Goal: Complete application form: Complete application form

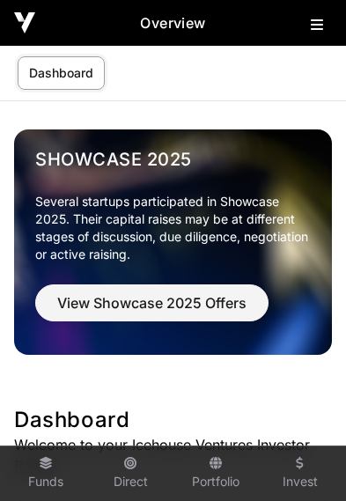
click at [312, 23] on icon at bounding box center [317, 25] width 12 height 14
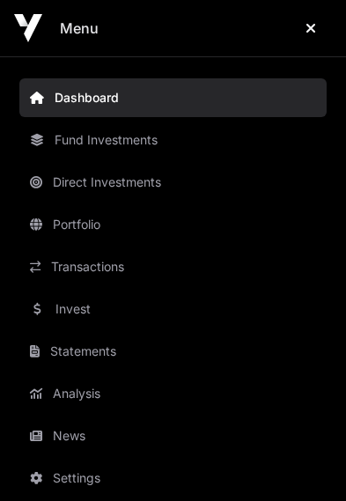
click at [92, 310] on link "Invest" at bounding box center [172, 308] width 307 height 39
click at [62, 303] on link "Invest" at bounding box center [172, 308] width 307 height 39
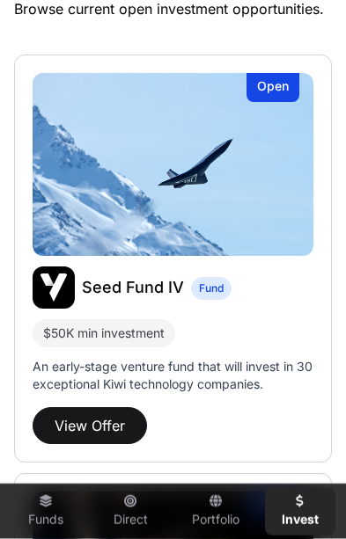
scroll to position [434, 0]
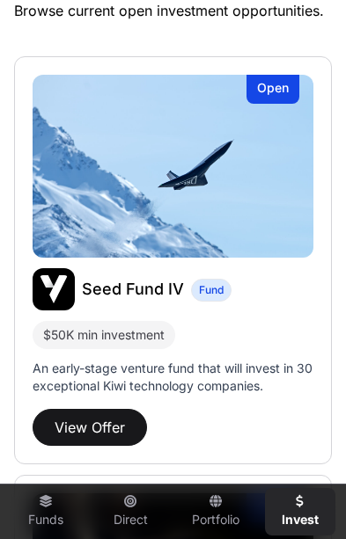
click at [99, 420] on button "View Offer" at bounding box center [90, 427] width 114 height 37
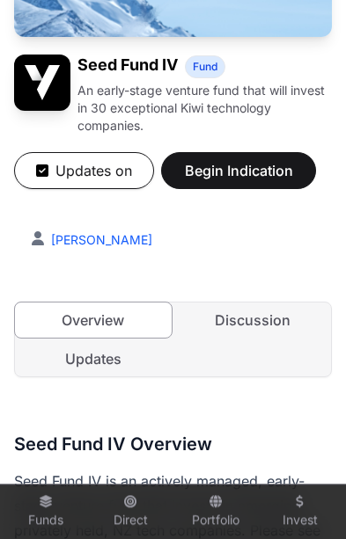
scroll to position [258, 0]
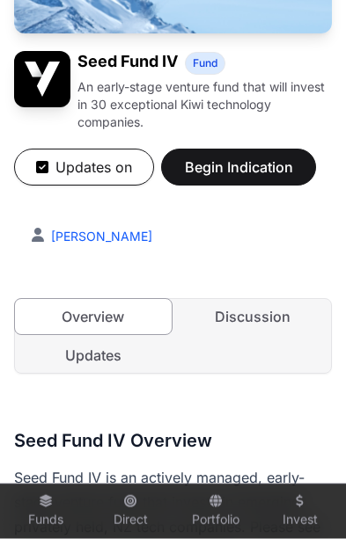
click at [95, 369] on link "Updates" at bounding box center [93, 355] width 157 height 35
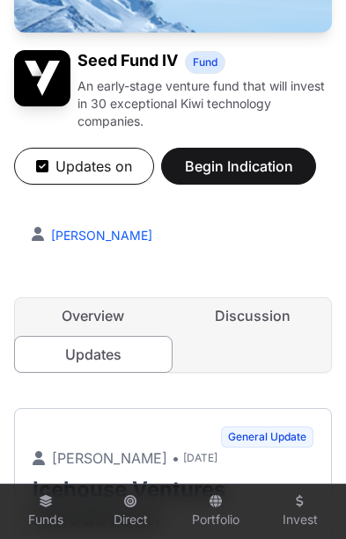
scroll to position [0, 7]
click at [103, 353] on link "Updates" at bounding box center [93, 354] width 158 height 37
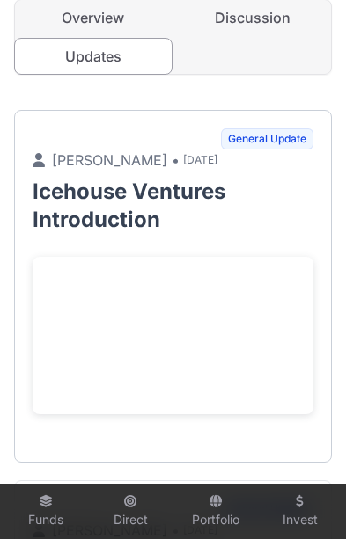
scroll to position [552, 0]
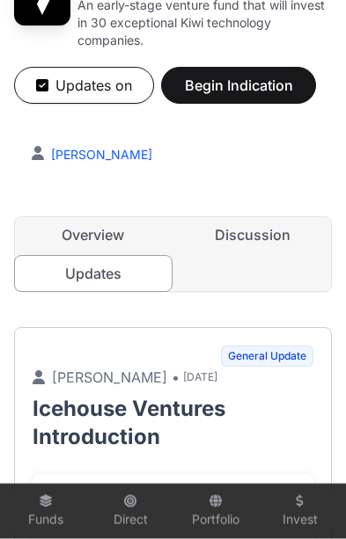
click at [264, 235] on link "Discussion" at bounding box center [253, 234] width 157 height 35
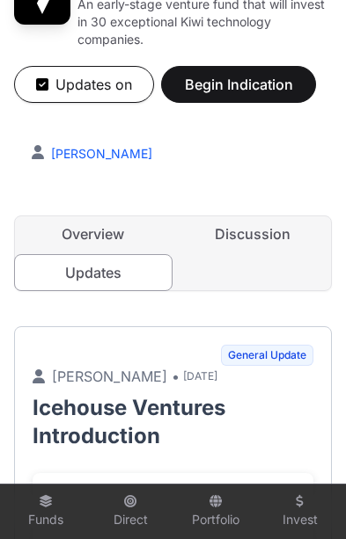
click at [250, 235] on link "Discussion" at bounding box center [253, 233] width 157 height 35
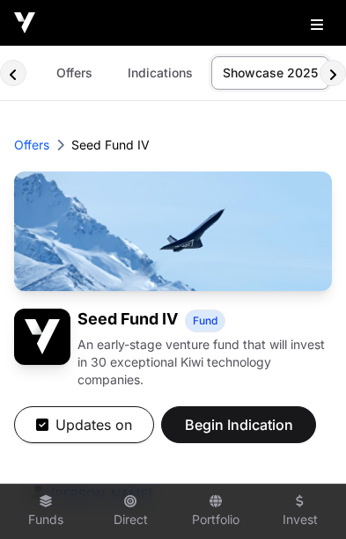
click at [250, 417] on span "Begin Indication" at bounding box center [238, 424] width 111 height 21
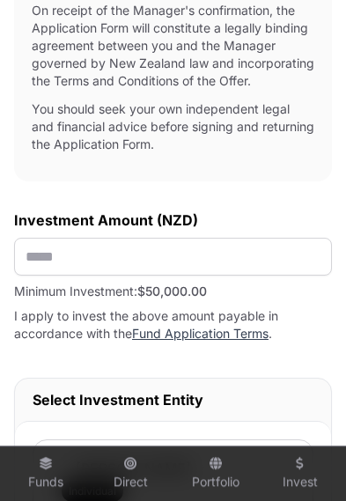
scroll to position [1108, 0]
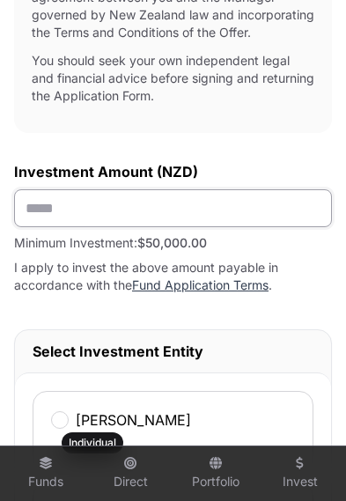
click at [201, 227] on input "text" at bounding box center [173, 208] width 318 height 38
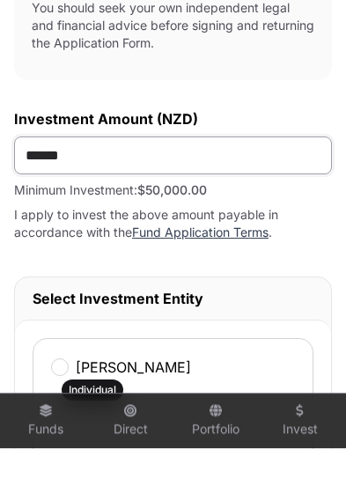
type input "*******"
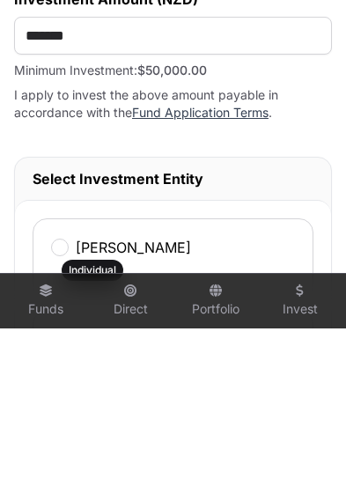
click at [291, 391] on div "[PERSON_NAME] Individual" at bounding box center [173, 431] width 281 height 81
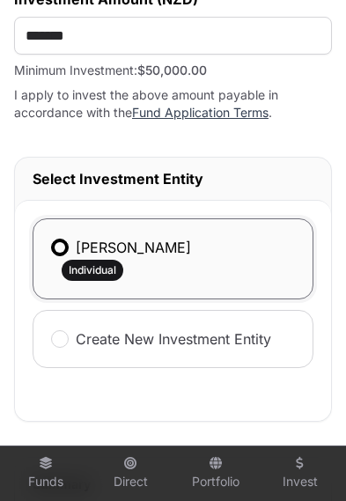
click at [127, 258] on label "[PERSON_NAME]" at bounding box center [133, 247] width 115 height 21
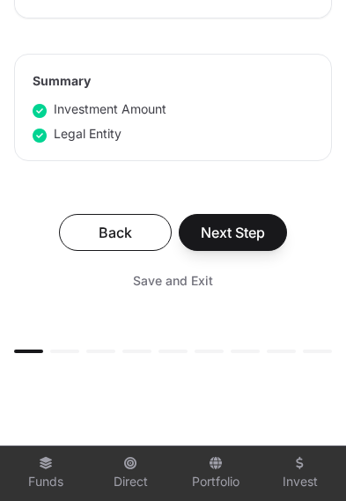
scroll to position [1695, 0]
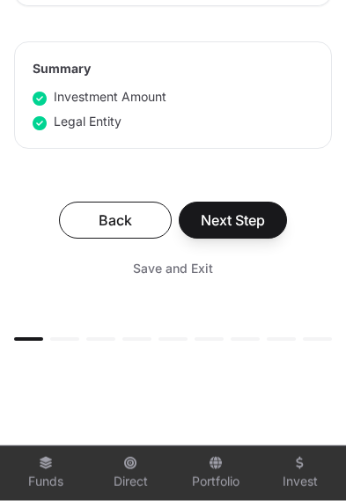
click at [251, 230] on span "Next Step" at bounding box center [233, 219] width 64 height 21
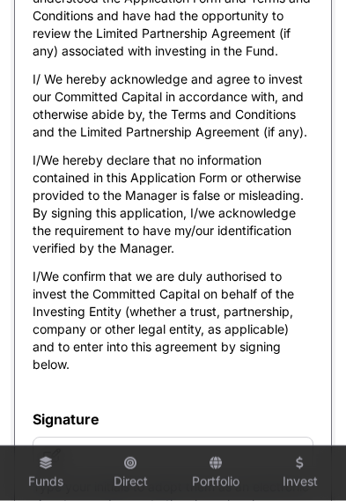
scroll to position [10026, 0]
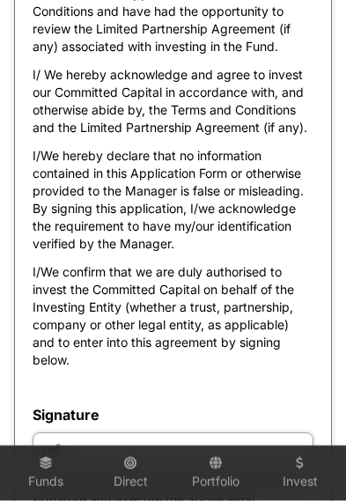
click at [167, 457] on input "text" at bounding box center [173, 451] width 281 height 38
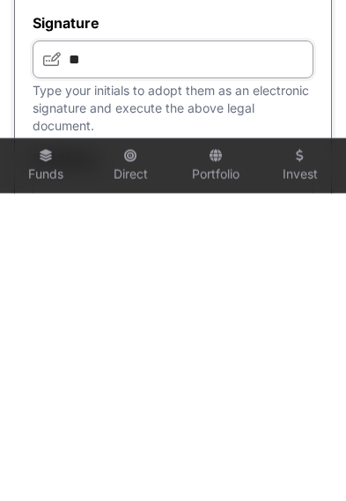
type input "**"
click at [204, 484] on input "text" at bounding box center [173, 503] width 281 height 38
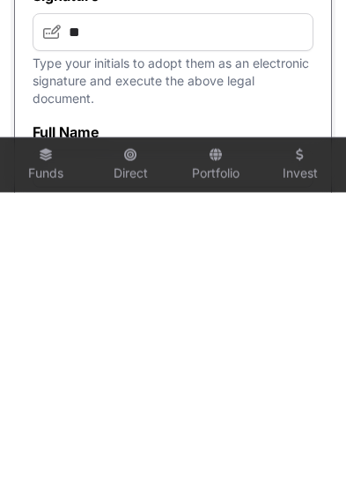
type input "**********"
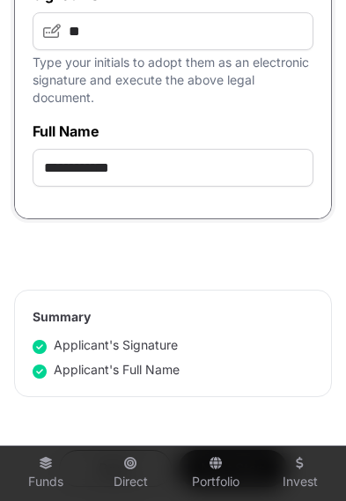
click at [253, 466] on span "Next Step" at bounding box center [233, 467] width 64 height 21
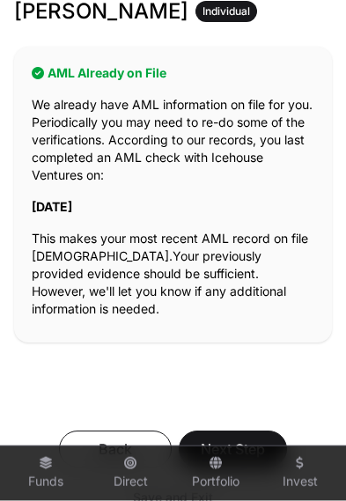
click at [252, 438] on span "Next Step" at bounding box center [233, 448] width 64 height 21
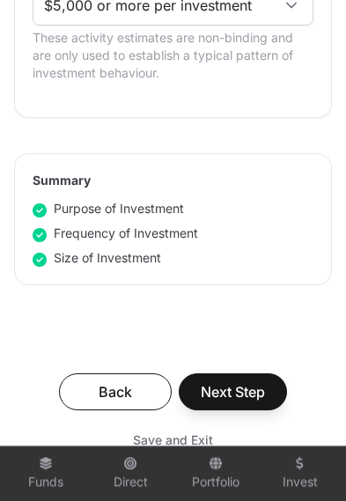
scroll to position [1510, 0]
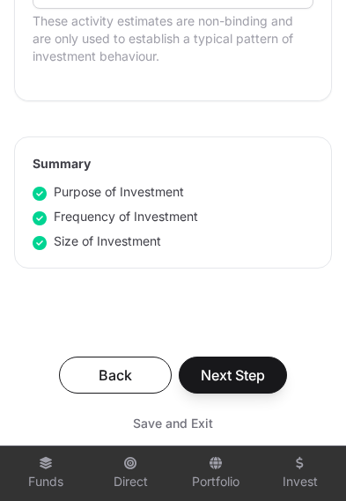
click at [245, 377] on span "Next Step" at bounding box center [233, 374] width 64 height 21
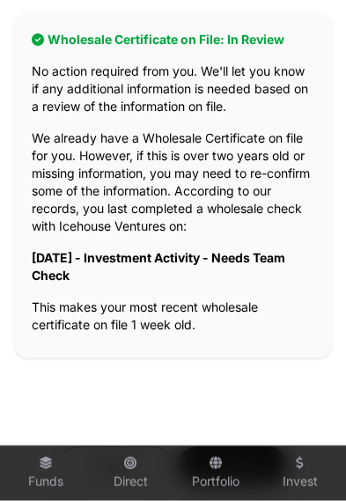
scroll to position [450, 0]
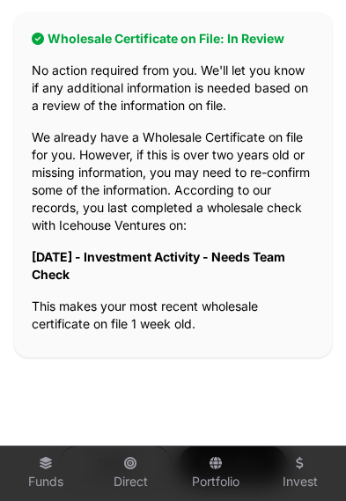
click at [246, 470] on span "Next Step" at bounding box center [233, 463] width 64 height 21
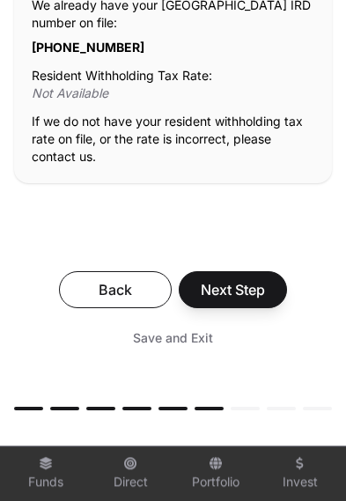
click at [252, 284] on span "Next Step" at bounding box center [233, 289] width 64 height 21
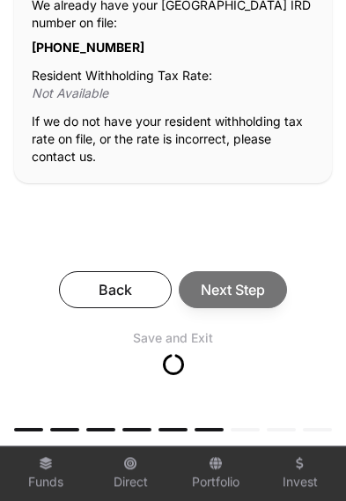
scroll to position [508, 0]
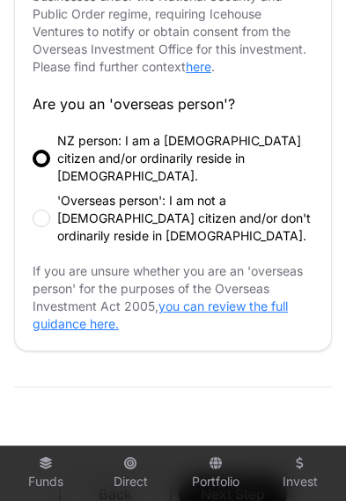
scroll to position [970, 0]
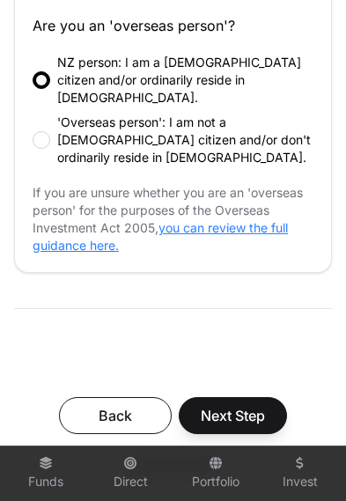
click at [246, 405] on span "Next Step" at bounding box center [233, 415] width 64 height 21
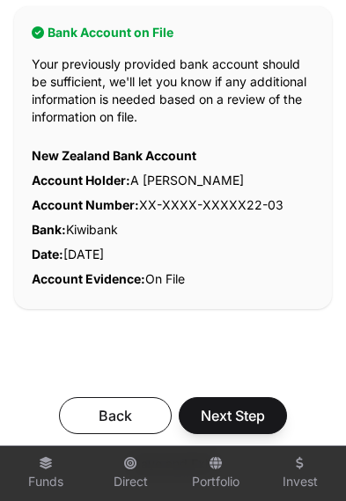
scroll to position [492, 0]
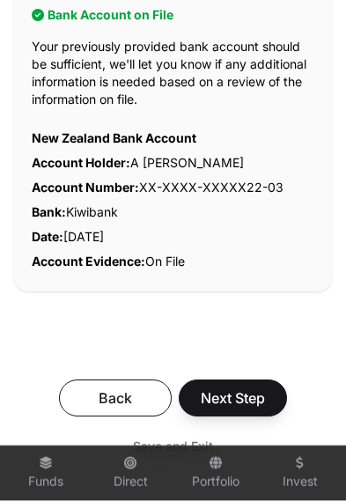
click at [252, 402] on span "Next Step" at bounding box center [233, 397] width 64 height 21
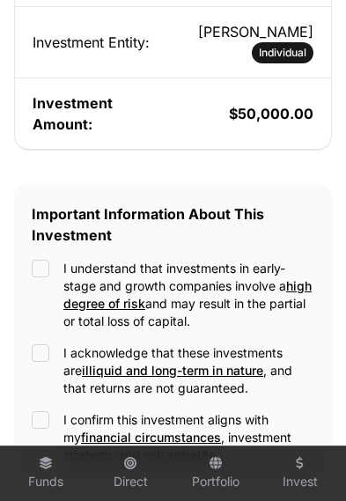
scroll to position [560, 0]
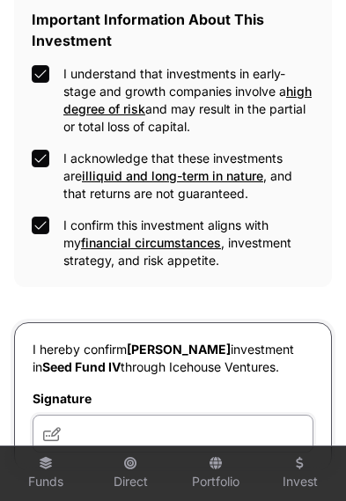
click at [194, 435] on input "text" at bounding box center [173, 433] width 281 height 38
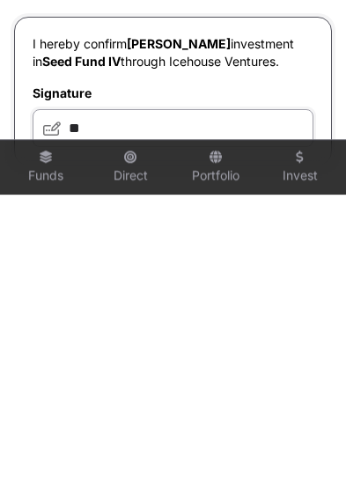
type input "**"
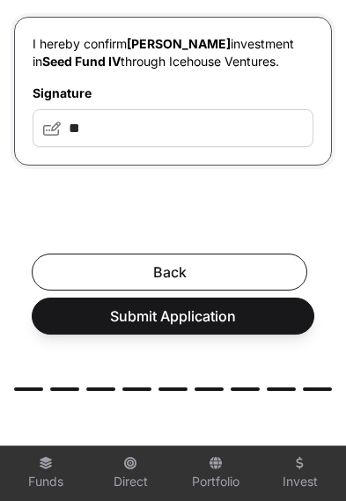
click at [233, 322] on span "Submit Application" at bounding box center [173, 315] width 238 height 21
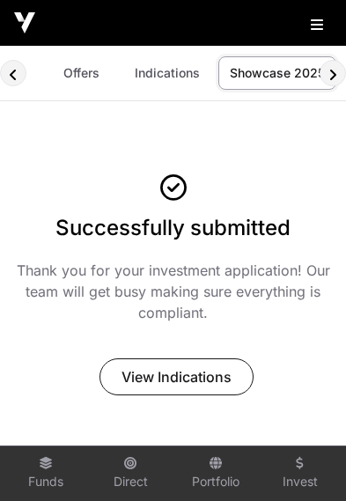
scroll to position [0, 7]
click at [194, 380] on span "View Indications" at bounding box center [176, 376] width 110 height 21
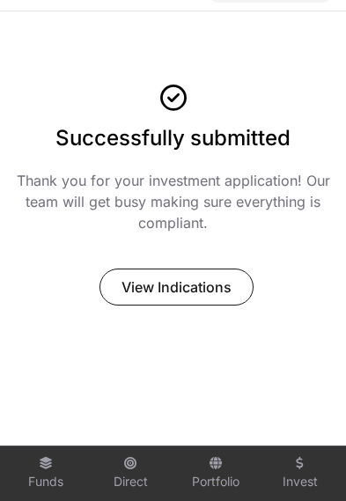
scroll to position [88, 0]
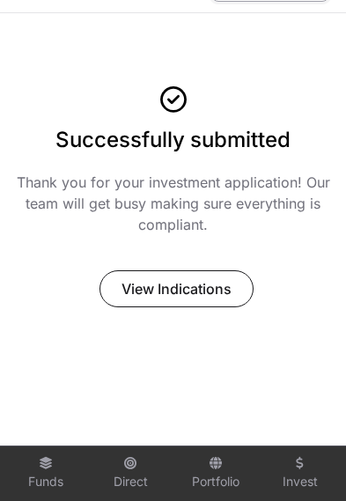
click at [188, 289] on span "View Indications" at bounding box center [176, 288] width 110 height 21
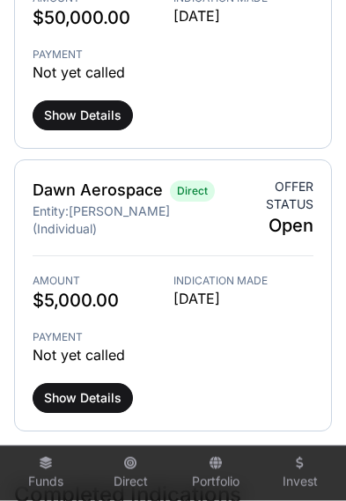
scroll to position [1035, 0]
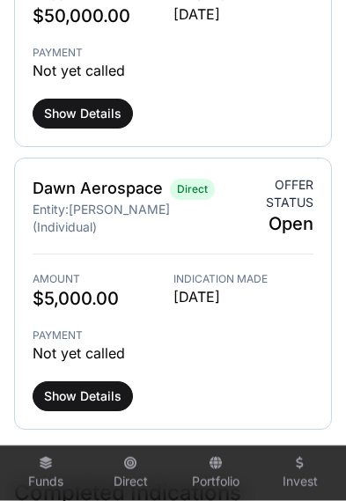
click at [84, 387] on span "Show Details" at bounding box center [82, 396] width 77 height 18
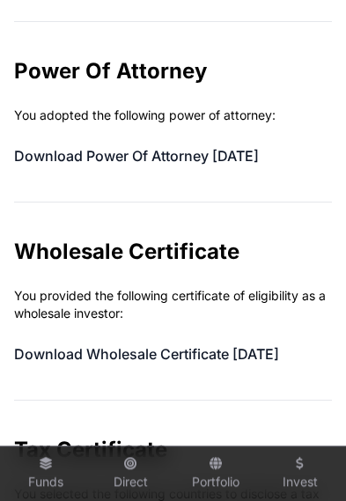
scroll to position [885, 0]
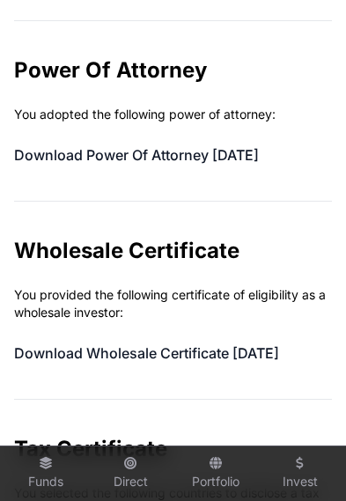
click at [250, 344] on link "Download Wholesale Certificate [DATE]" at bounding box center [146, 353] width 265 height 18
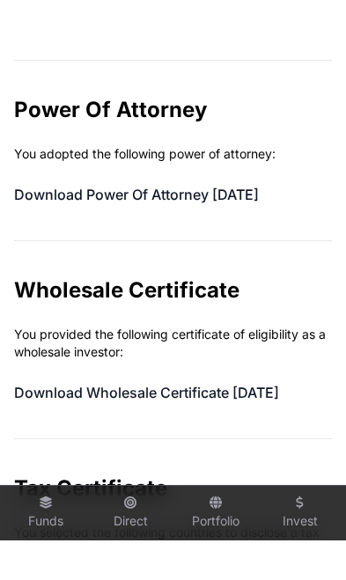
scroll to position [0, 0]
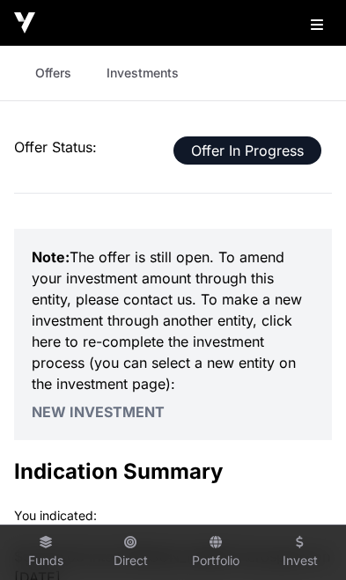
click at [19, 30] on img at bounding box center [24, 22] width 21 height 21
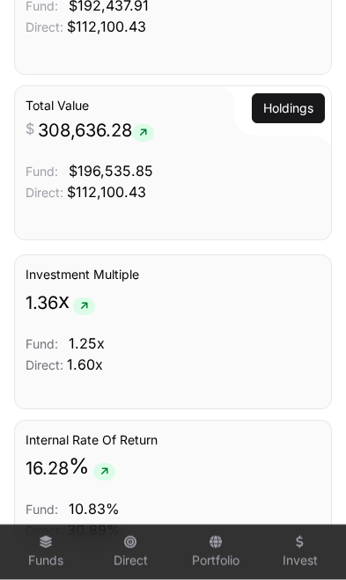
scroll to position [2065, 0]
